Goal: Check status

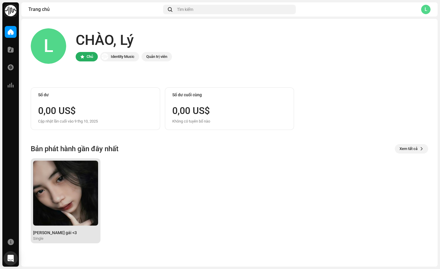
click at [76, 201] on img at bounding box center [65, 193] width 65 height 65
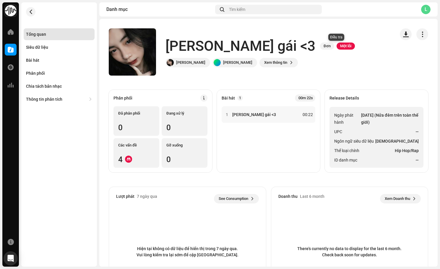
click at [340, 44] on span "Một lỗi" at bounding box center [346, 46] width 18 height 7
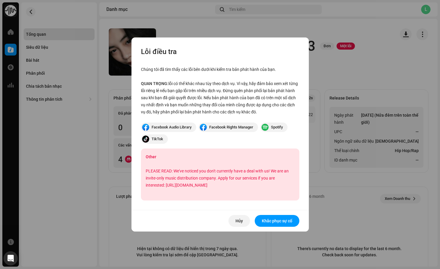
drag, startPoint x: 216, startPoint y: 188, endPoint x: 148, endPoint y: 167, distance: 70.9
click at [148, 167] on div "Other PLEASE READ: We've noticed you don't currently have a deal with us! We ar…" at bounding box center [220, 175] width 158 height 52
drag, startPoint x: 162, startPoint y: 189, endPoint x: 174, endPoint y: 185, distance: 12.5
click at [162, 189] on div "Other PLEASE READ: We've noticed you don't currently have a deal with us! We ar…" at bounding box center [220, 175] width 158 height 52
drag, startPoint x: 229, startPoint y: 186, endPoint x: 166, endPoint y: 187, distance: 62.1
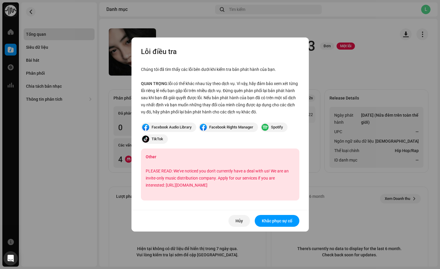
click at [166, 187] on div "PLEASE READ: We've noticed you don't currently have a deal with us! We are an i…" at bounding box center [220, 178] width 149 height 21
